Goal: Task Accomplishment & Management: Manage account settings

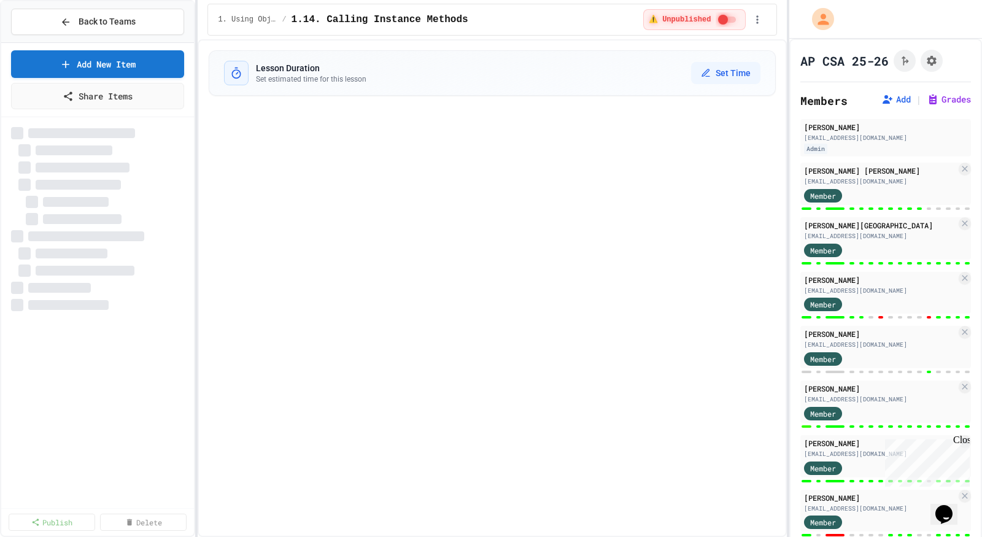
select select "***"
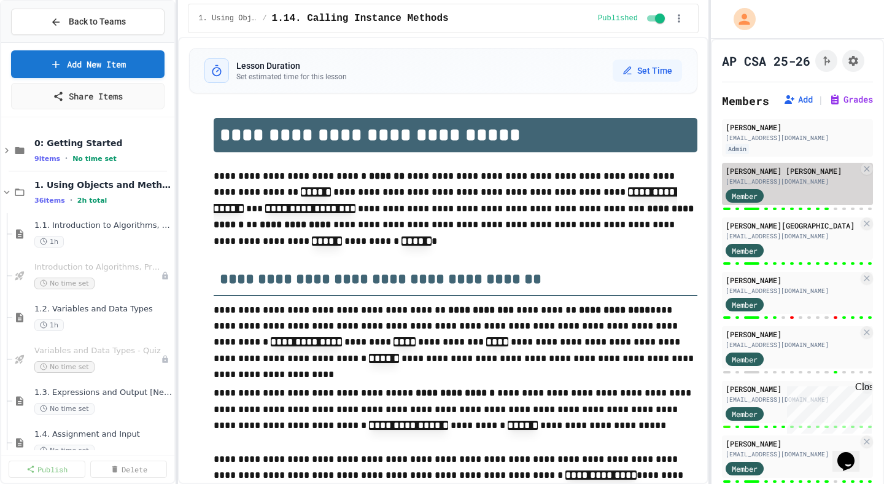
click at [504, 177] on div "[EMAIL_ADDRESS][DOMAIN_NAME]" at bounding box center [791, 181] width 133 height 9
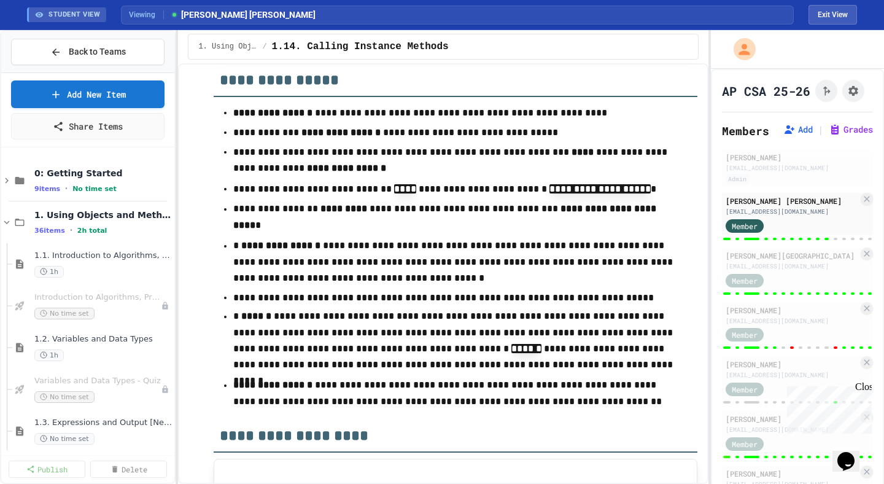
scroll to position [120, 0]
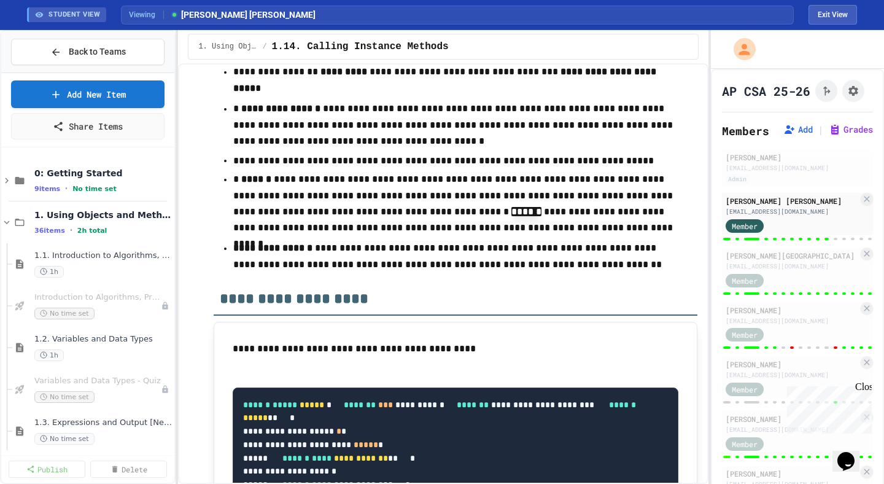
scroll to position [12004, 0]
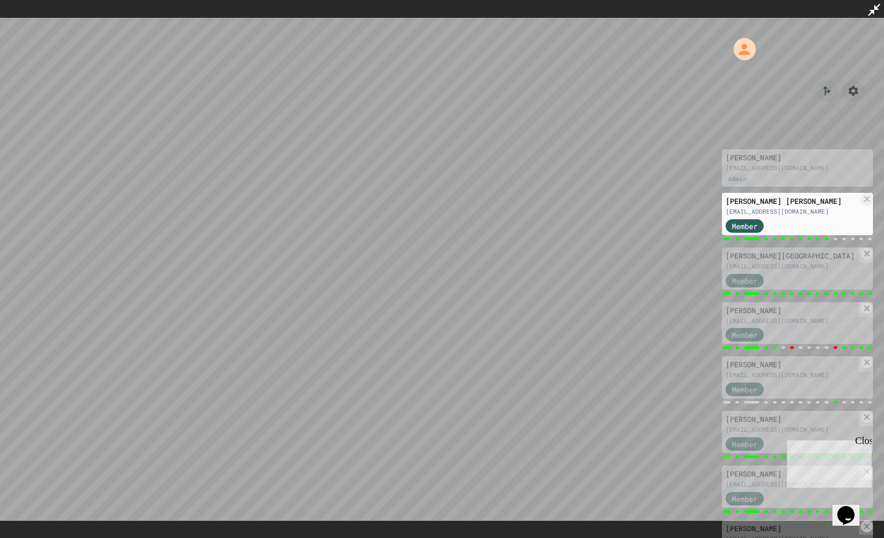
click at [504, 14] on icon at bounding box center [874, 10] width 12 height 12
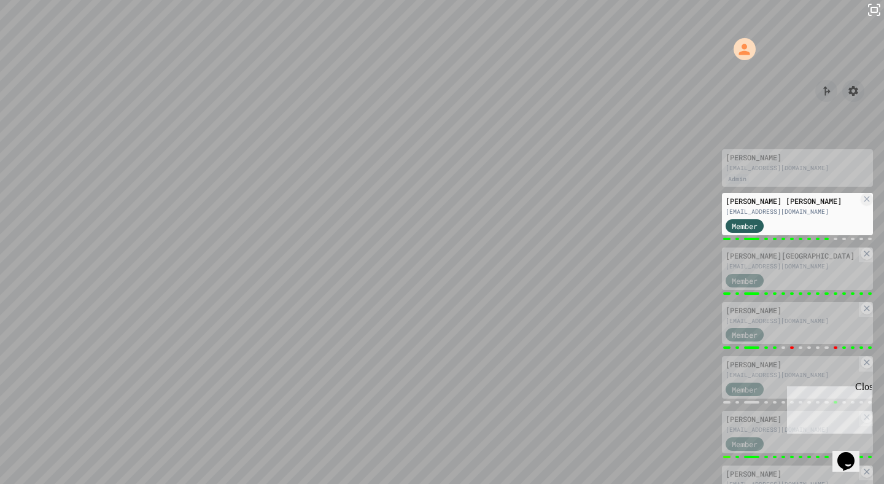
scroll to position [14832, 0]
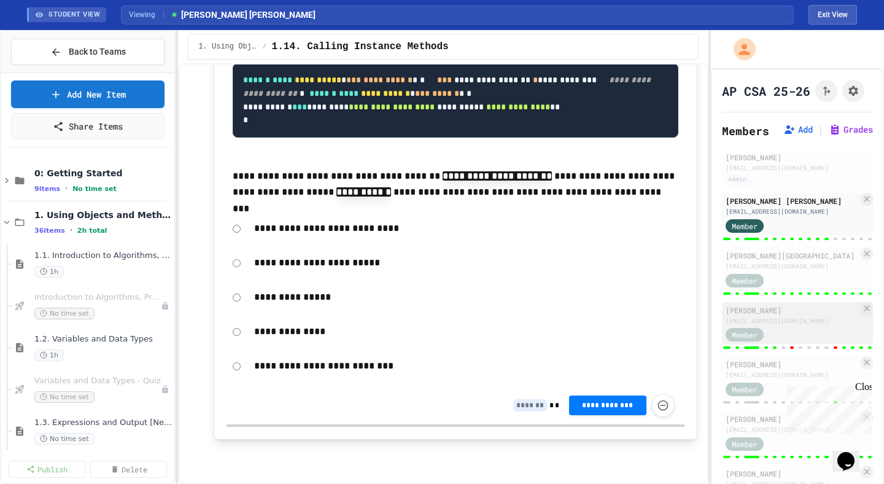
click at [504, 276] on div "[EMAIL_ADDRESS][DOMAIN_NAME]" at bounding box center [791, 320] width 133 height 9
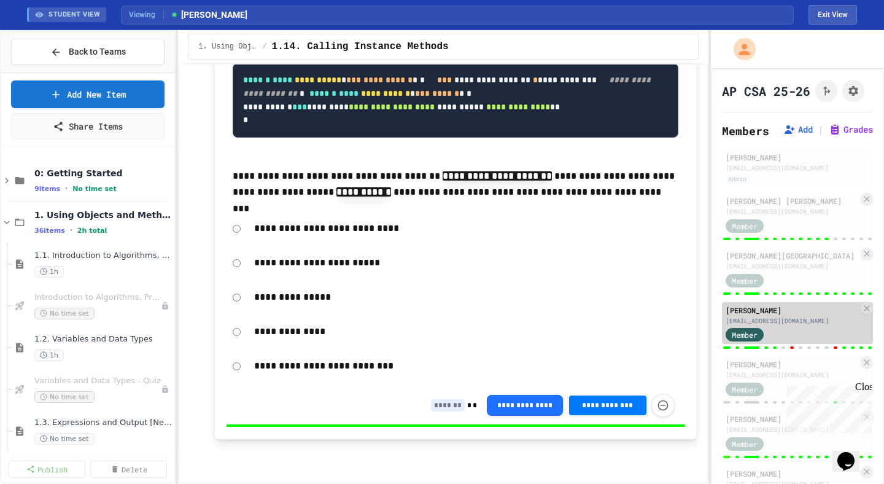
type input "*"
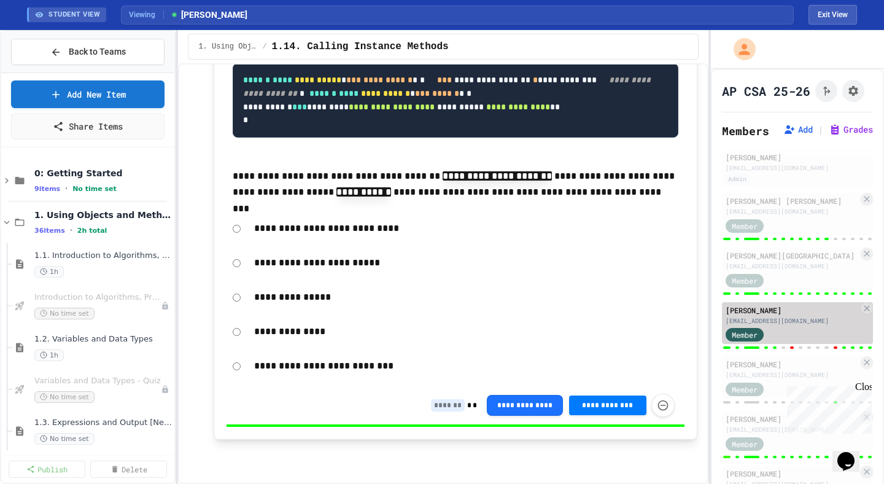
type input "*"
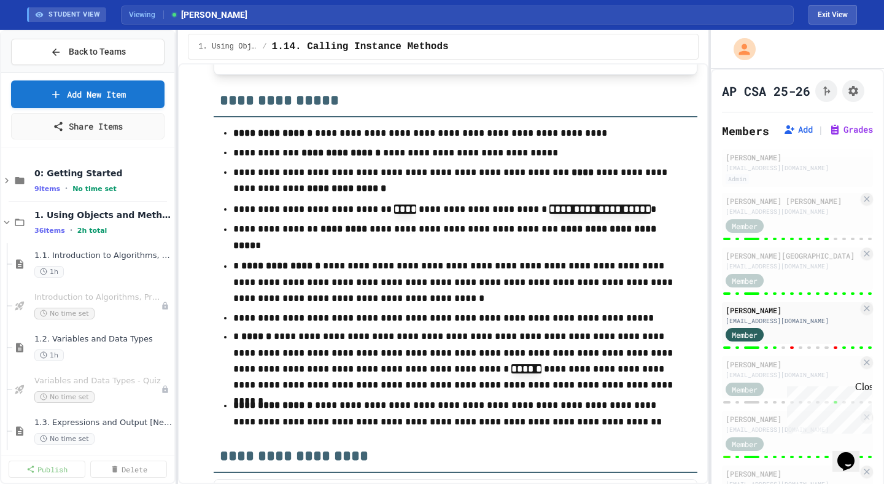
scroll to position [11835, 0]
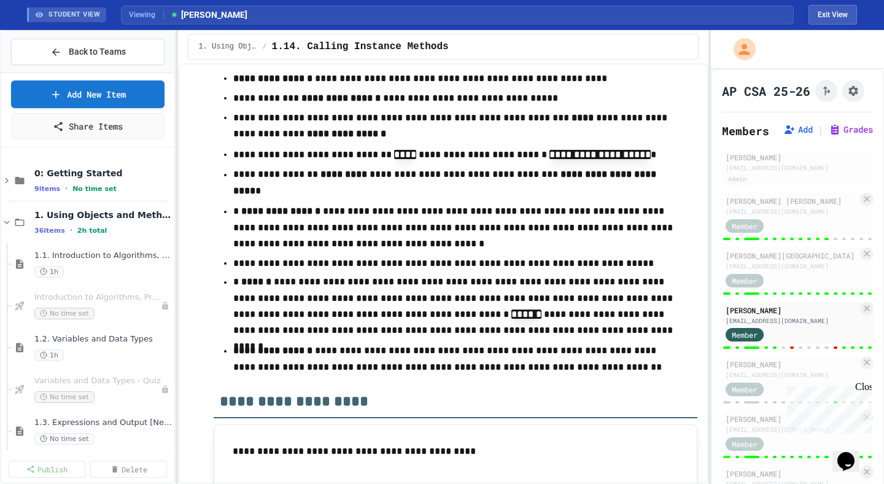
scroll to position [11905, 0]
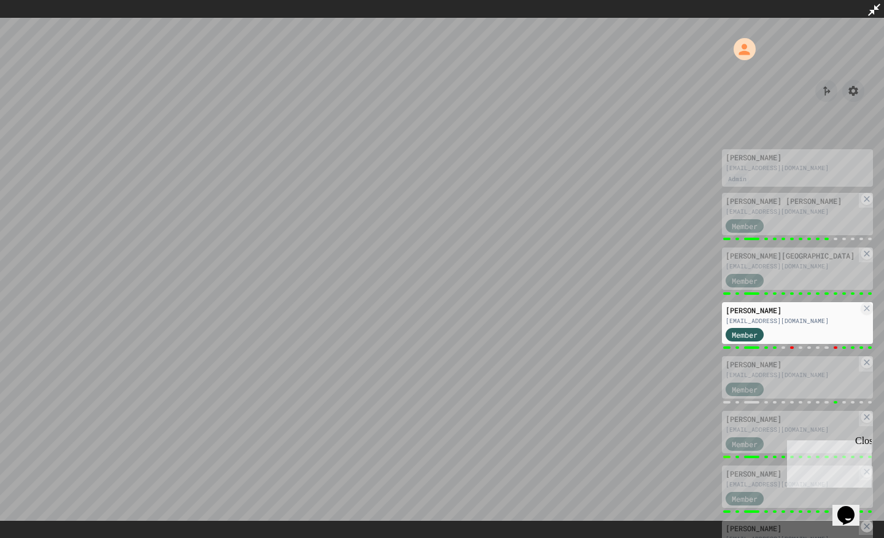
click at [504, 12] on icon at bounding box center [874, 10] width 12 height 12
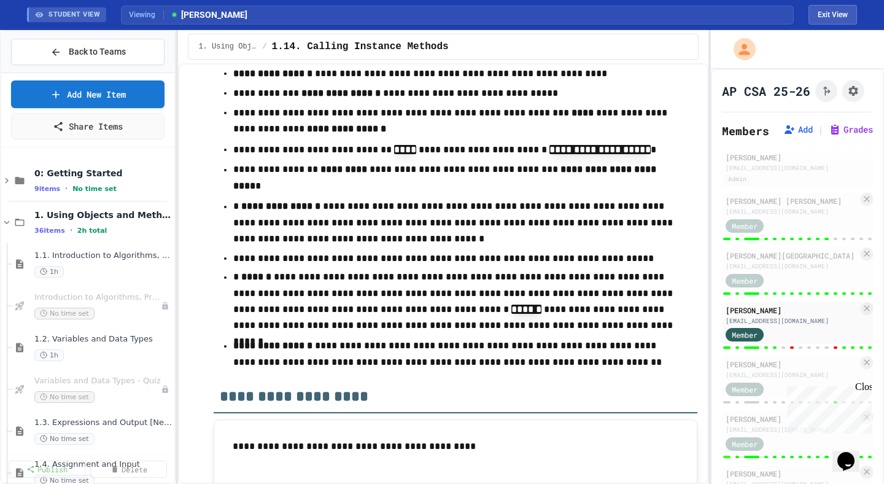
click at [504, 276] on div "Close" at bounding box center [862, 388] width 15 height 15
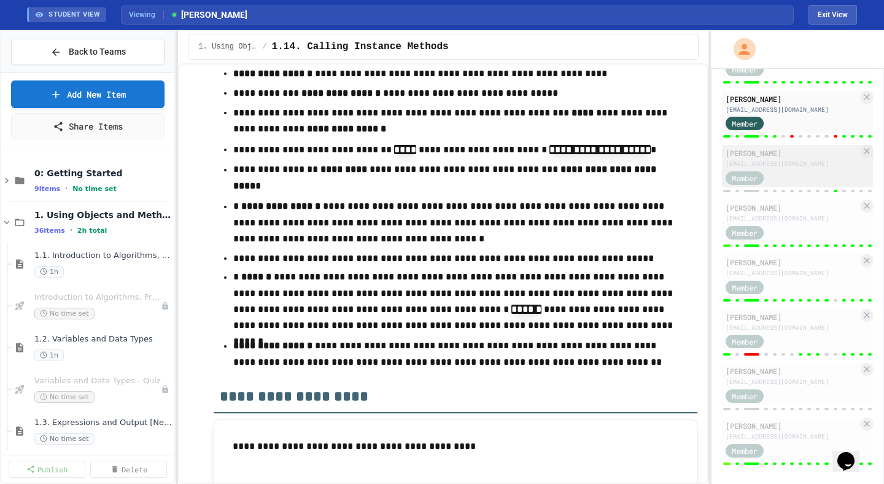
scroll to position [219, 0]
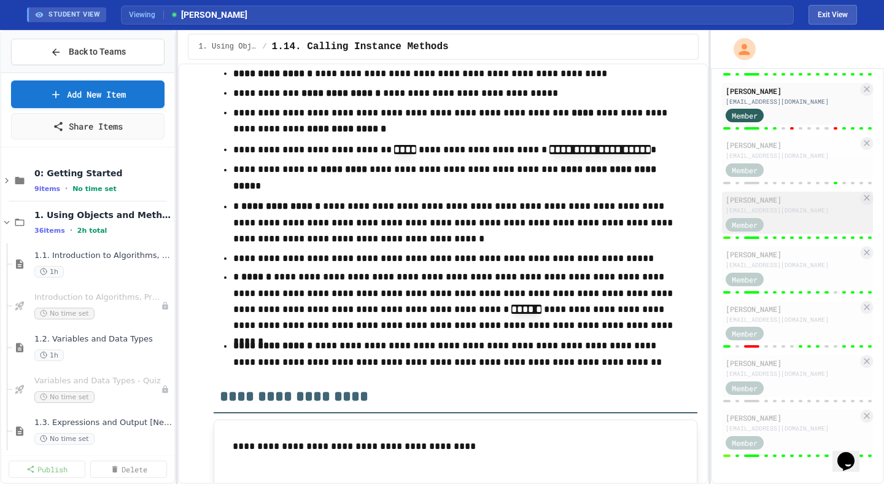
click at [504, 220] on div "Member" at bounding box center [791, 223] width 133 height 15
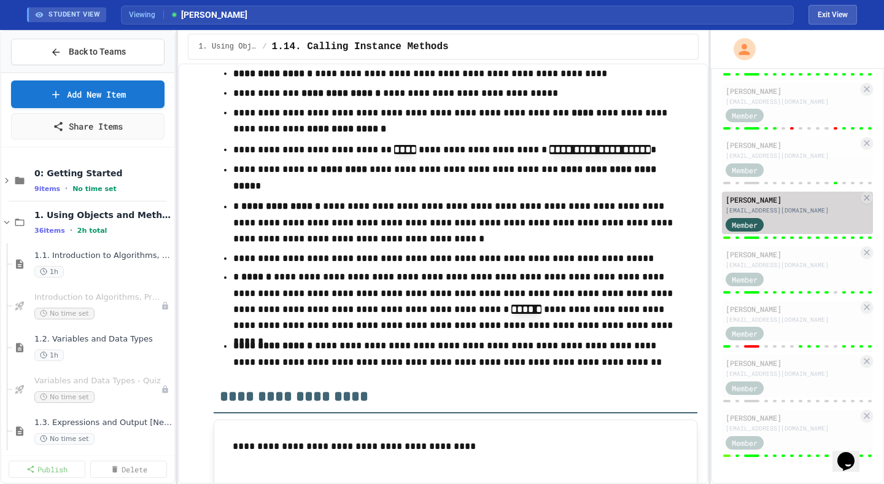
type input "***"
type input "*"
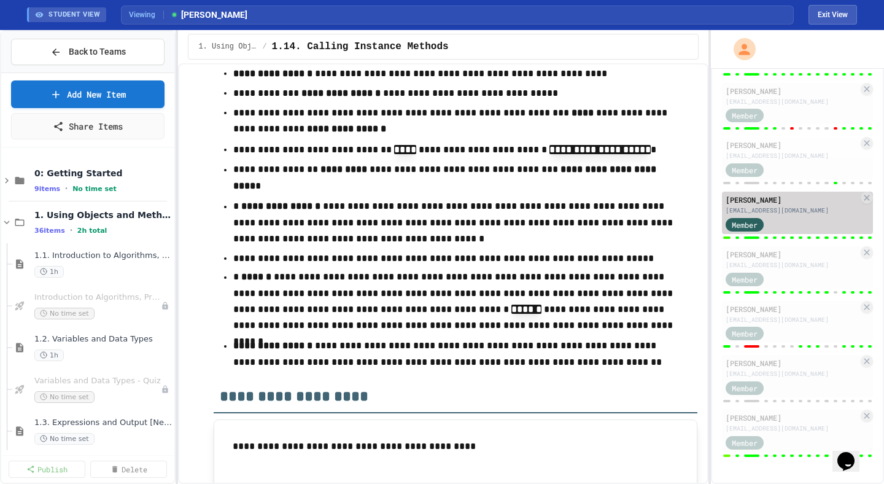
type input "*"
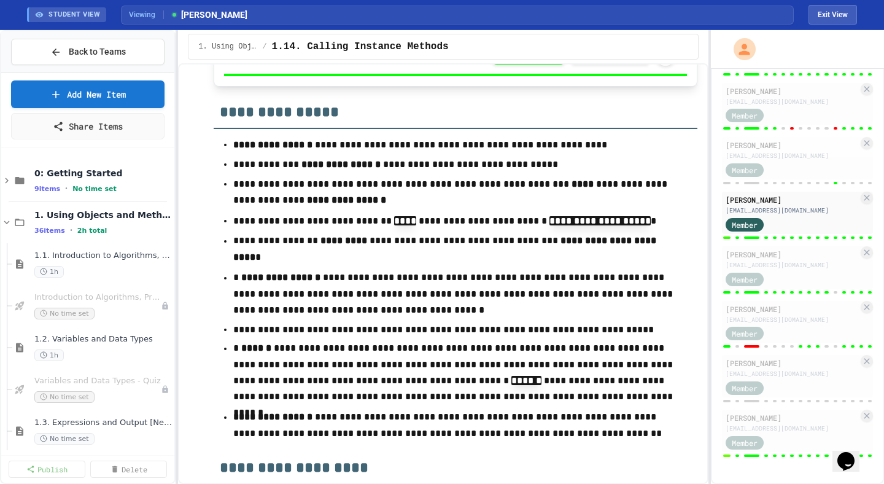
scroll to position [11829, 0]
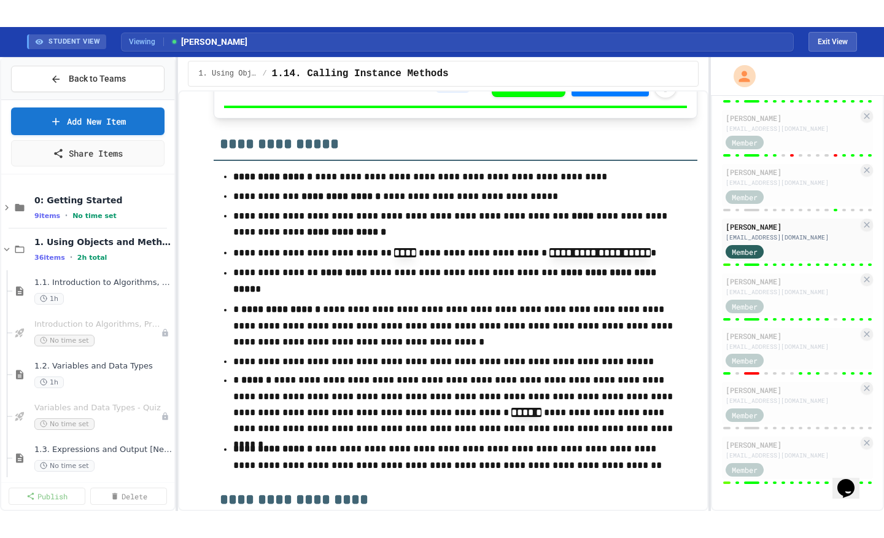
scroll to position [446, 0]
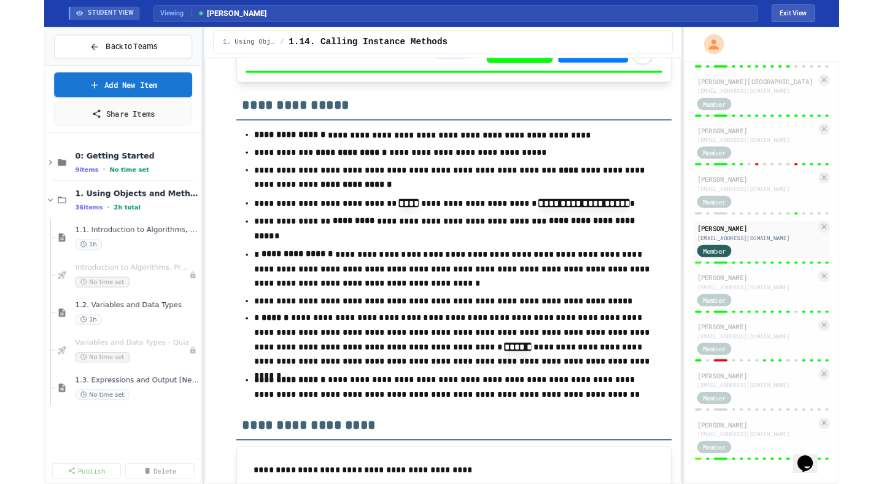
scroll to position [165, 0]
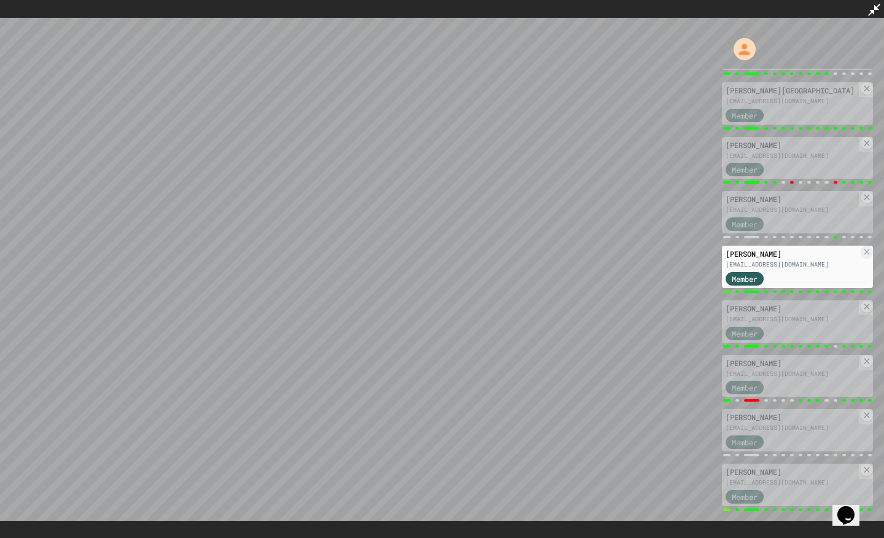
click at [504, 12] on icon at bounding box center [873, 9] width 15 height 15
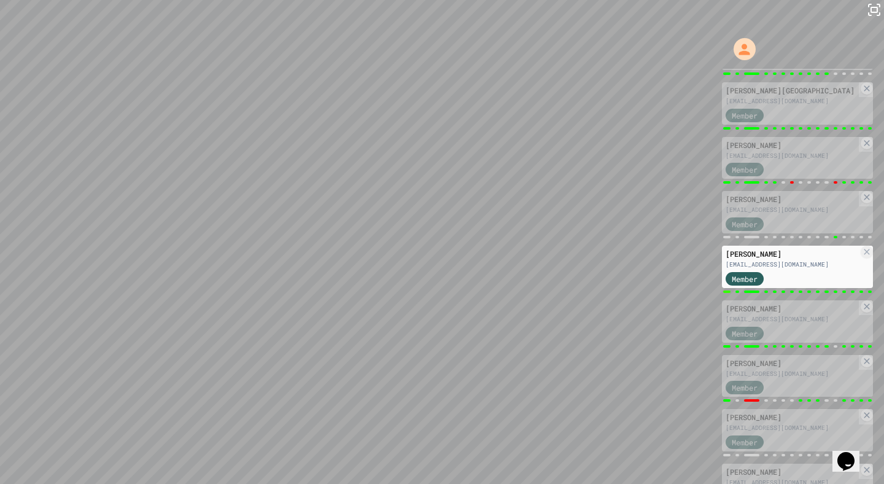
scroll to position [219, 0]
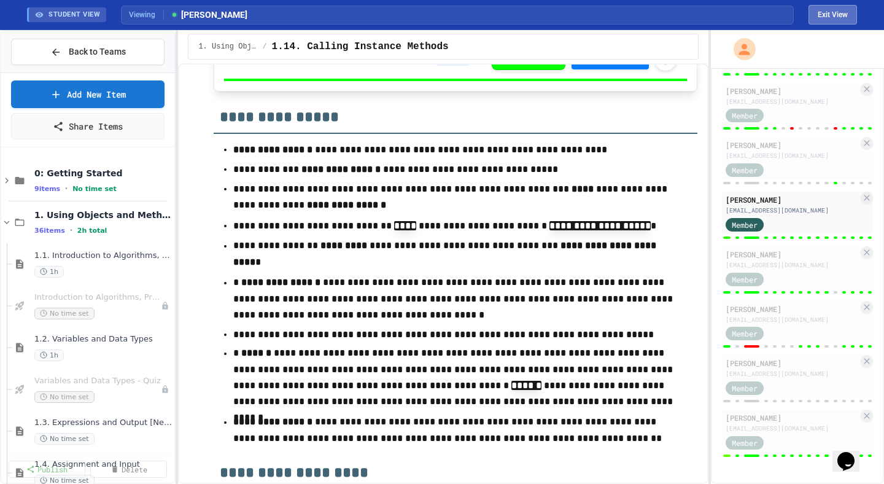
click at [504, 17] on button "Exit View" at bounding box center [832, 15] width 48 height 20
select select "***"
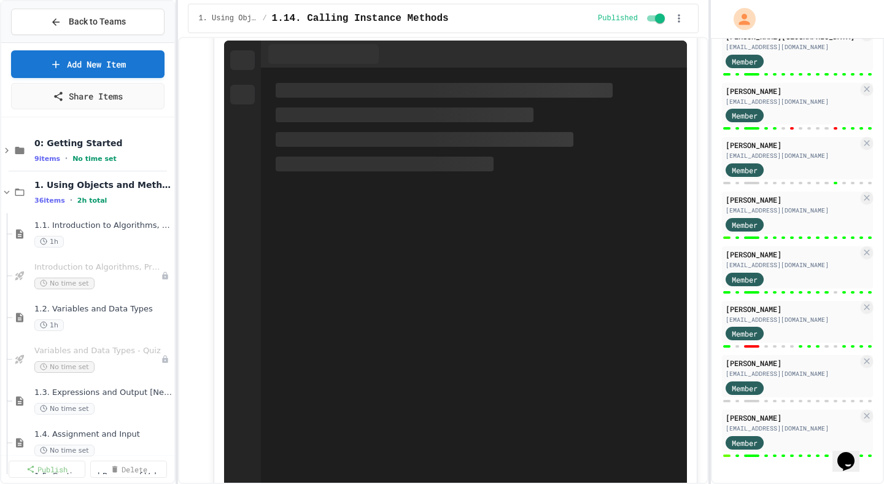
scroll to position [12484, 0]
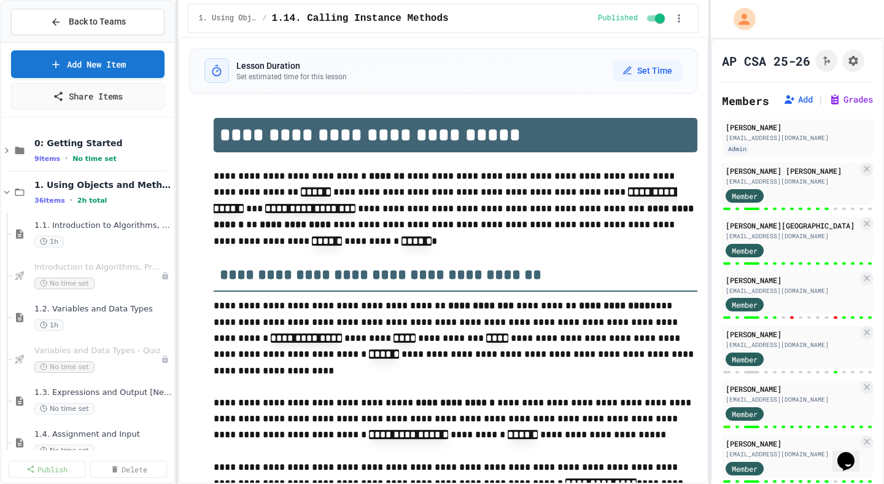
select select "***"
